Goal: Transaction & Acquisition: Purchase product/service

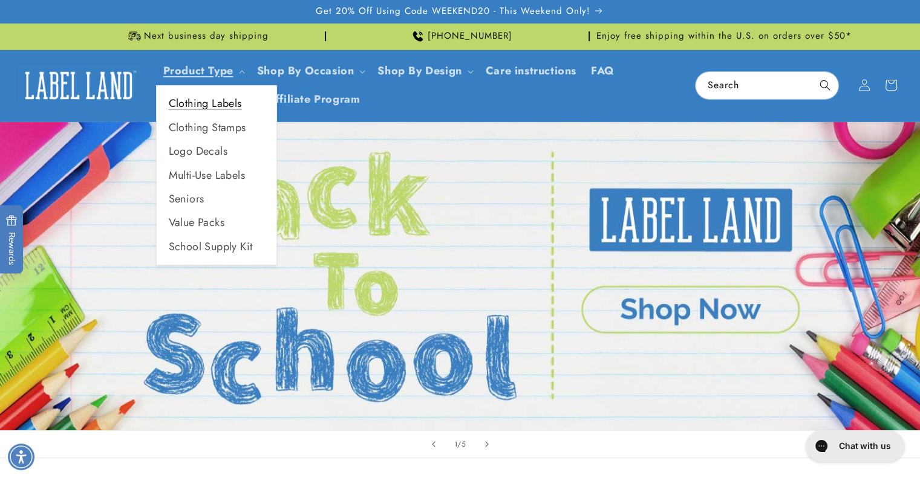
click at [227, 105] on link "Clothing Labels" at bounding box center [217, 104] width 120 height 24
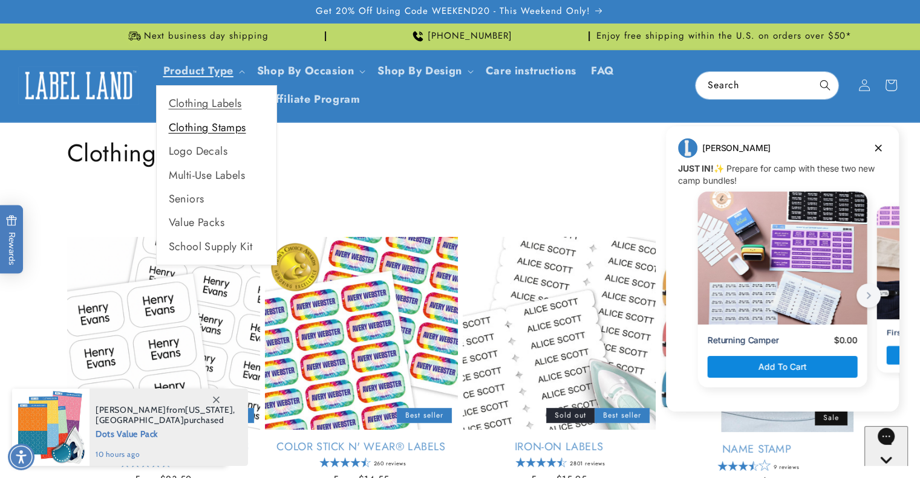
click at [220, 125] on link "Clothing Stamps" at bounding box center [217, 128] width 120 height 24
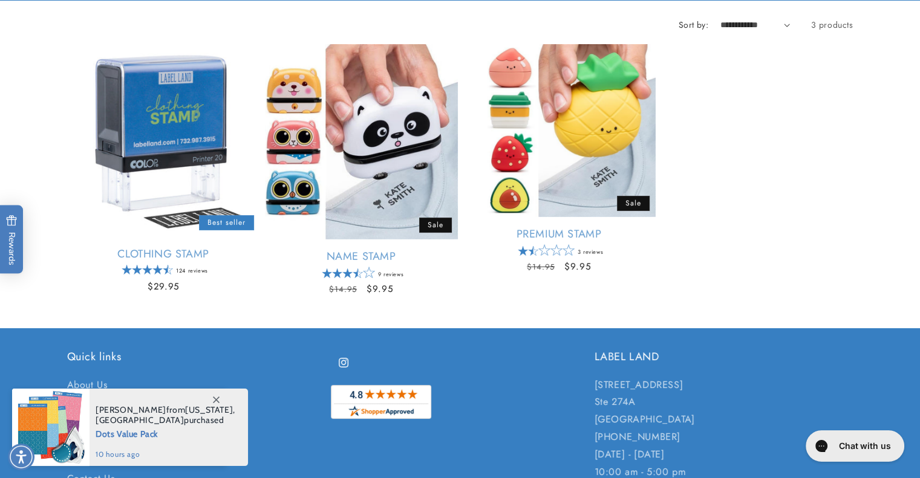
scroll to position [194, 0]
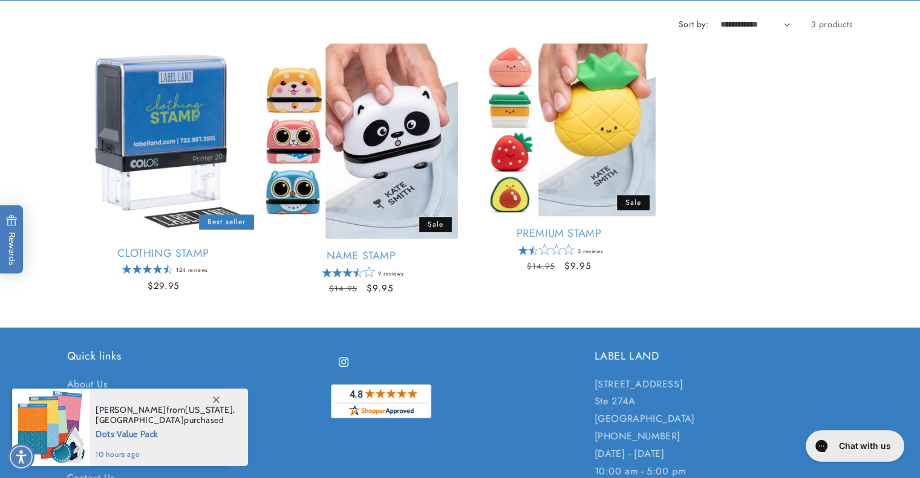
click at [215, 402] on icon at bounding box center [216, 400] width 7 height 7
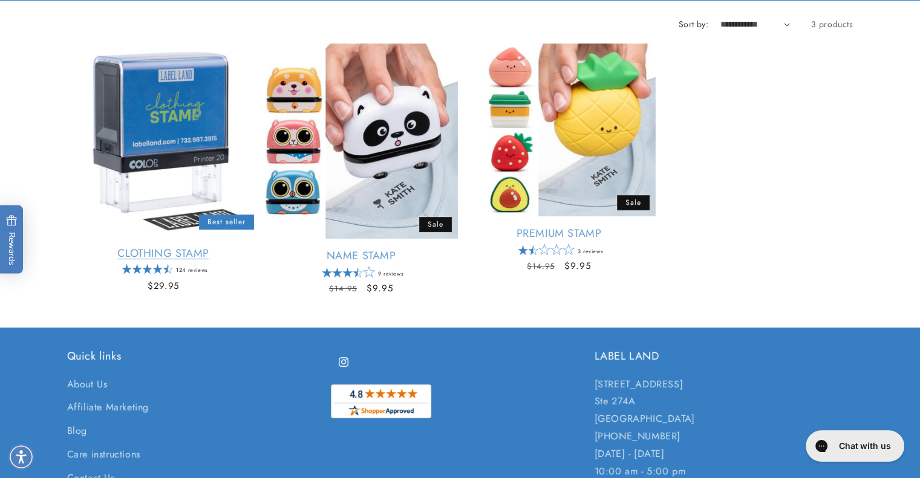
click at [178, 247] on link "Clothing Stamp" at bounding box center [163, 254] width 193 height 14
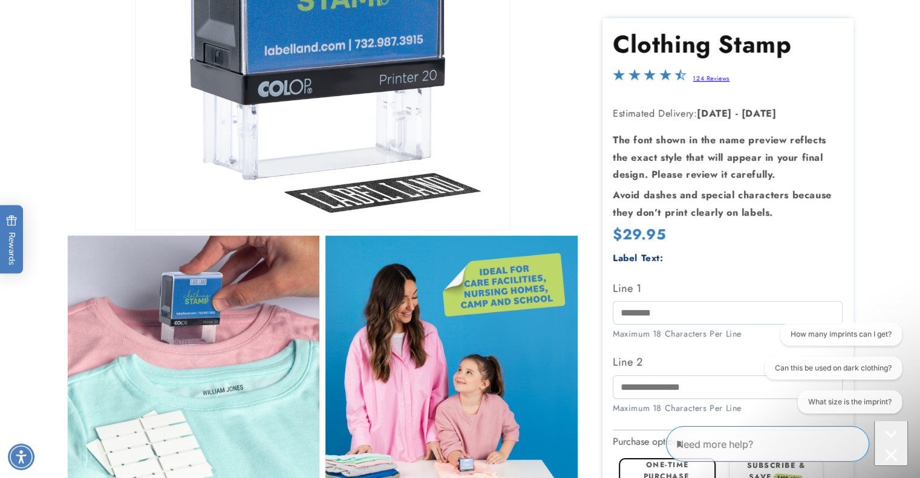
scroll to position [11, 0]
